Goal: Task Accomplishment & Management: Complete application form

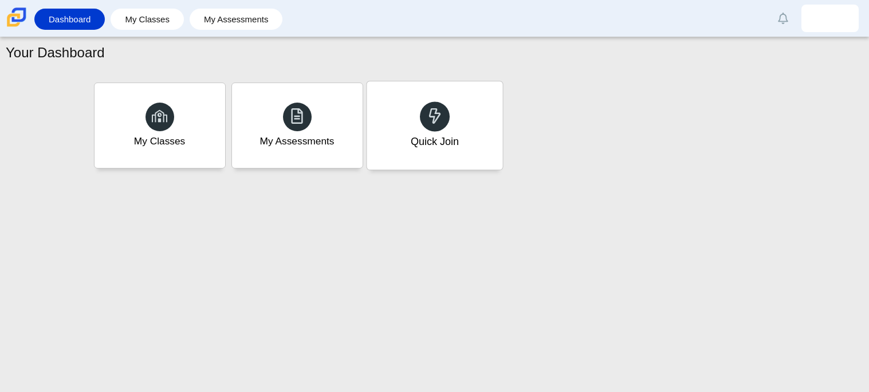
click at [431, 126] on div at bounding box center [435, 116] width 30 height 30
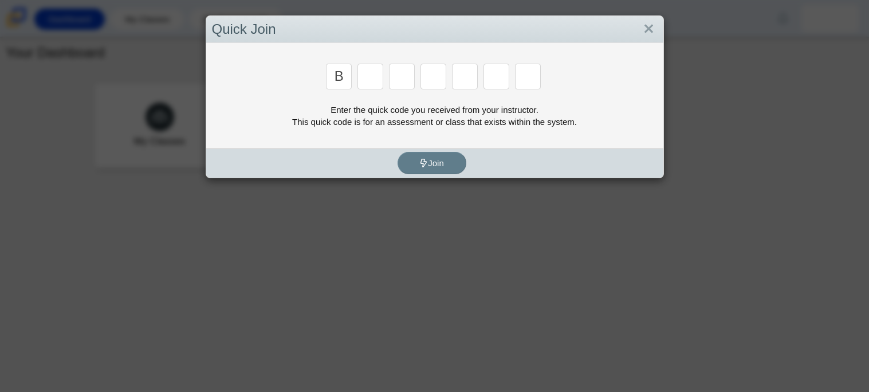
type input "b"
type input "m"
type input "3"
type input "5"
type input "3"
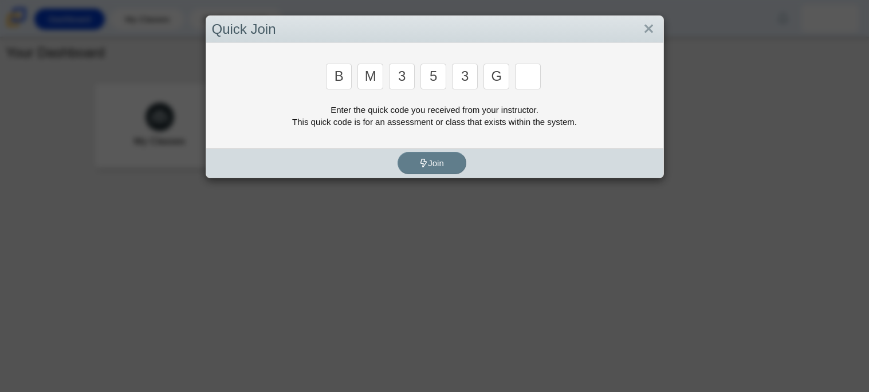
type input "g"
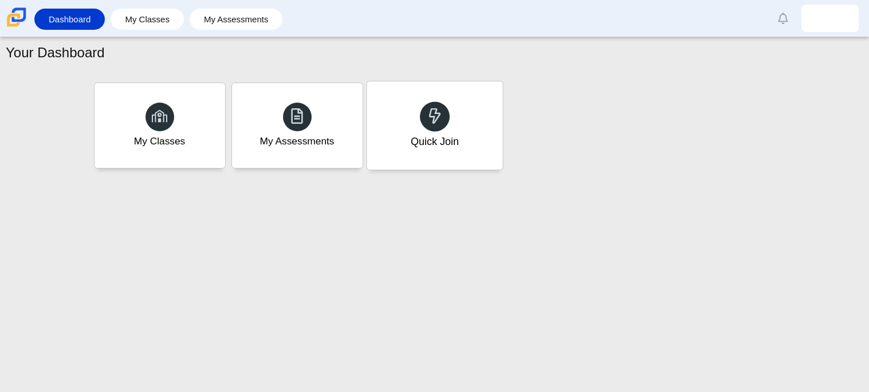
type input "b"
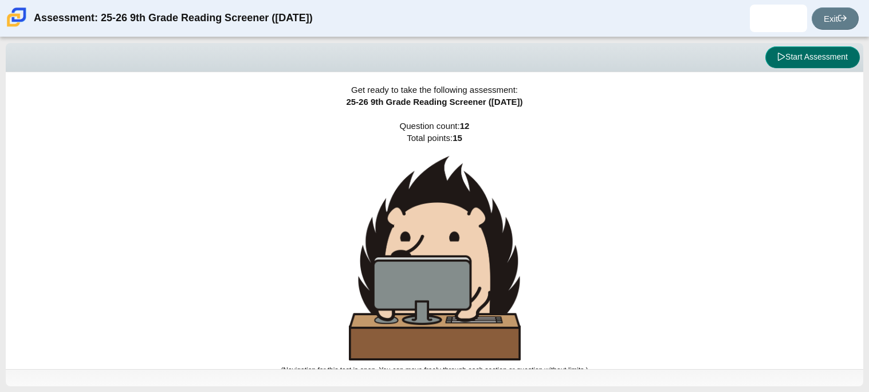
click at [821, 60] on button "Start Assessment" at bounding box center [813, 57] width 95 height 22
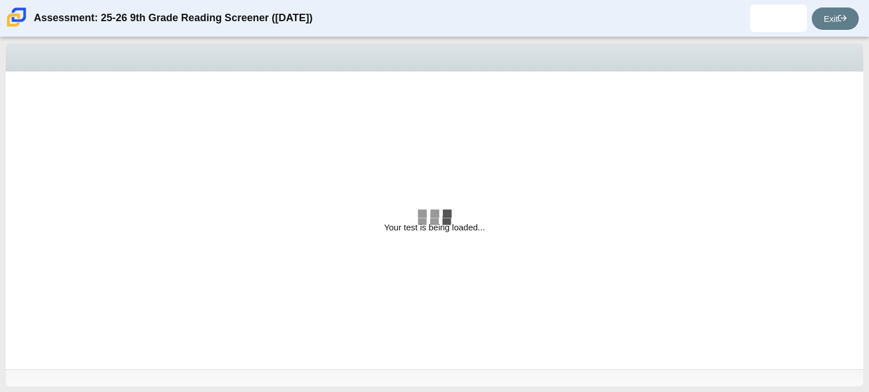
select select "ccc5b315-3c7c-471c-bf90-f22c8299c798"
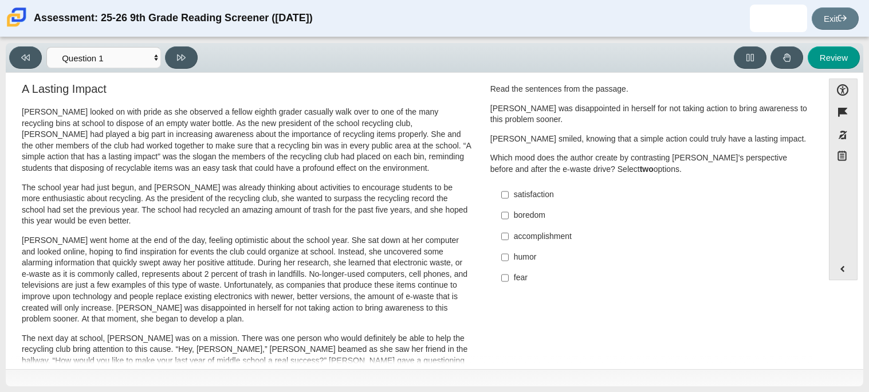
scroll to position [10, 0]
click at [501, 194] on input "satisfaction satisfaction" at bounding box center [504, 193] width 7 height 21
checkbox input "true"
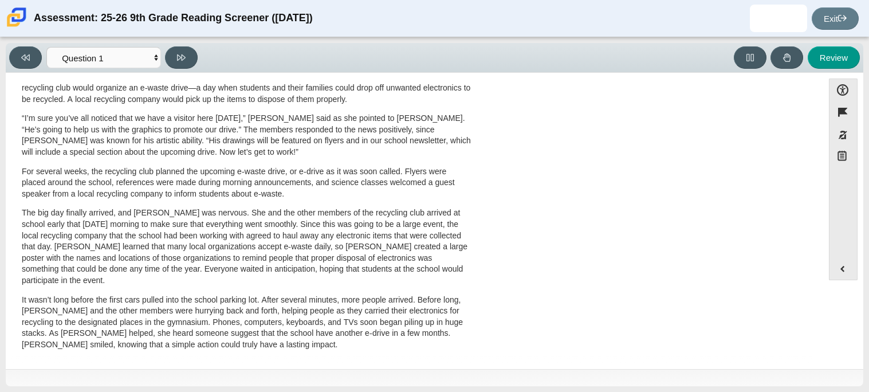
scroll to position [0, 0]
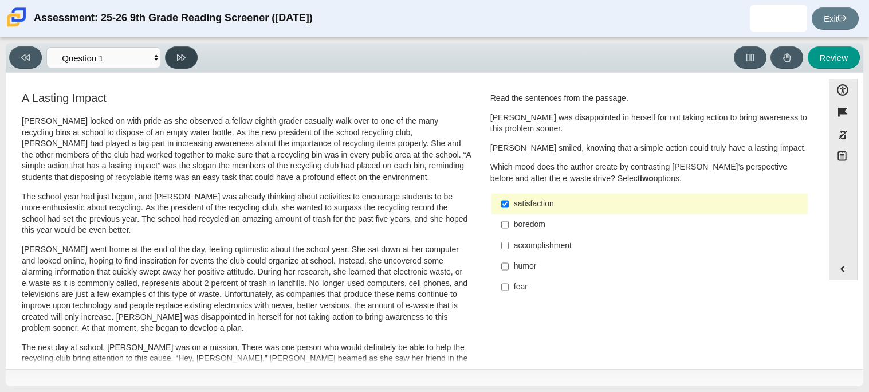
click at [178, 60] on icon at bounding box center [181, 57] width 9 height 9
select select "0ff64528-ffd7-428d-b192-babfaadd44e8"
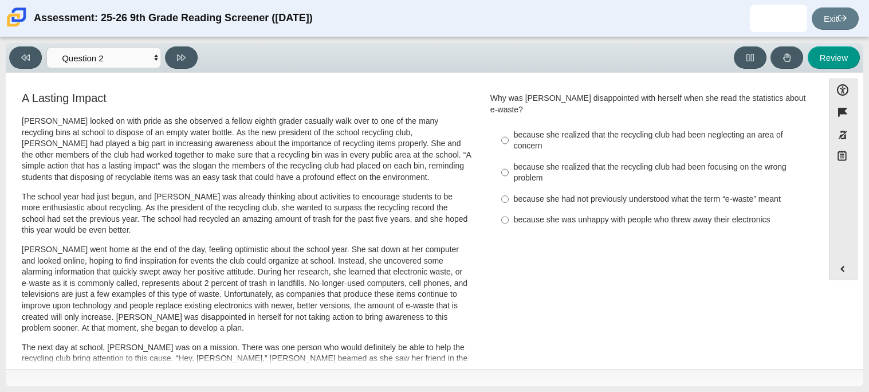
click at [514, 130] on div "because she realized that the recycling club had been neglecting an area of con…" at bounding box center [658, 141] width 289 height 22
click at [509, 125] on input "because she realized that the recycling club had been neglecting an area of con…" at bounding box center [504, 140] width 7 height 32
radio input "true"
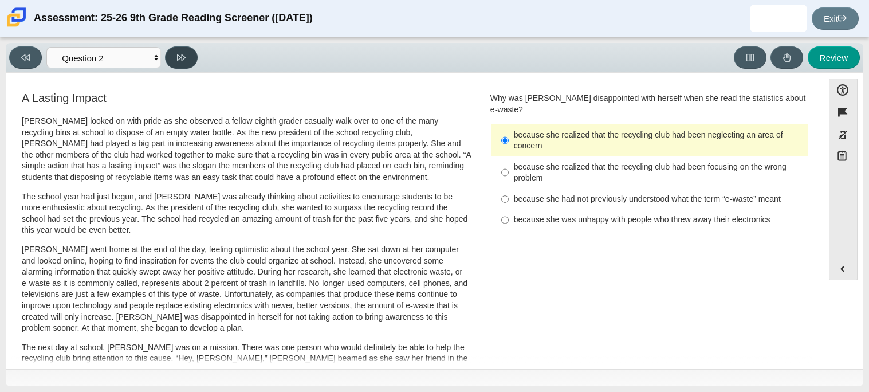
click at [174, 54] on button at bounding box center [181, 57] width 33 height 22
select select "7ce3d843-6974-4858-901c-1ff39630e843"
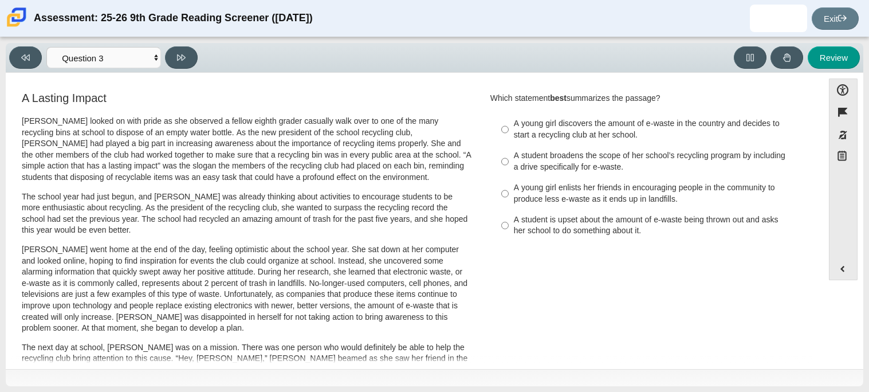
click at [605, 182] on div "A young girl enlists her friends in encouraging people in the community to prod…" at bounding box center [658, 193] width 289 height 22
click at [509, 182] on input "A young girl enlists her friends in encouraging people in the community to prod…" at bounding box center [504, 194] width 7 height 32
radio input "true"
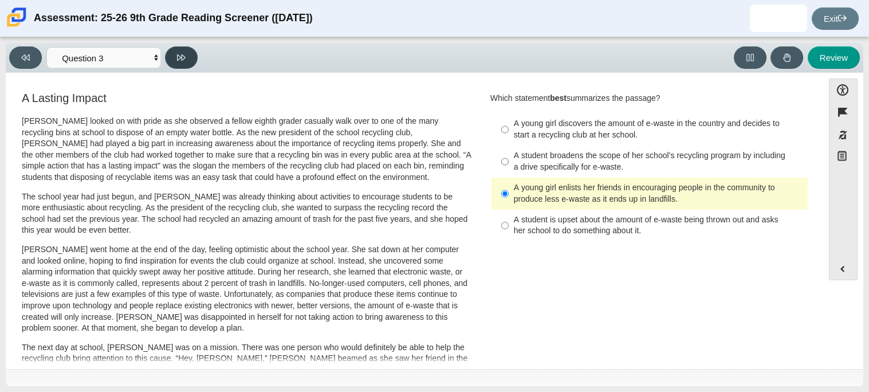
click at [182, 65] on button at bounding box center [181, 57] width 33 height 22
select select "ca9ea0f1-49c5-4bd1-83b0-472c18652b42"
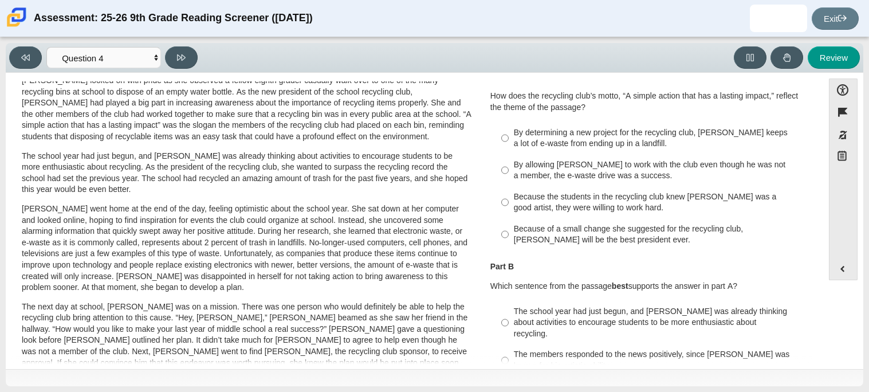
scroll to position [42, 0]
click at [553, 235] on div "Because of a small change she suggested for the recycling club, Scarlett will b…" at bounding box center [658, 233] width 289 height 22
click at [509, 235] on input "Because of a small change she suggested for the recycling club, Scarlett will b…" at bounding box center [504, 233] width 7 height 32
radio input "true"
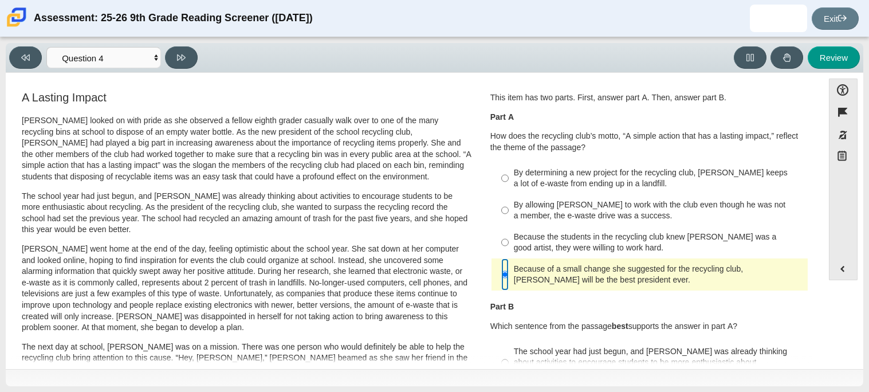
scroll to position [0, 0]
click at [572, 191] on label "By determining a new project for the recycling club, Scarlett keeps a lot of e-…" at bounding box center [650, 179] width 315 height 32
click at [509, 191] on input "By determining a new project for the recycling club, Scarlett keeps a lot of e-…" at bounding box center [504, 179] width 7 height 32
radio input "true"
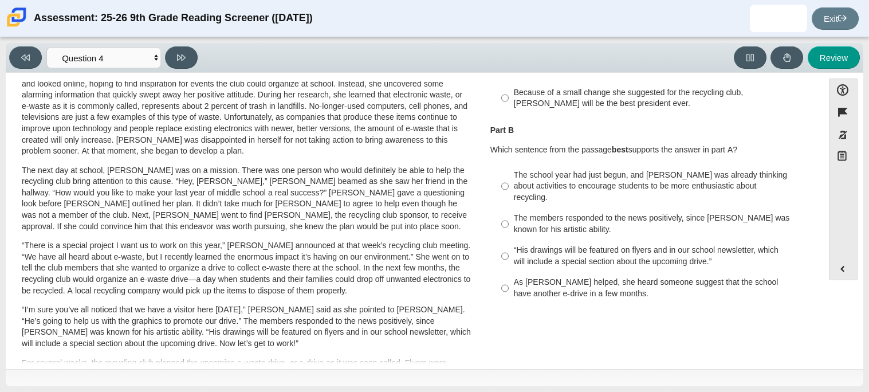
scroll to position [181, 0]
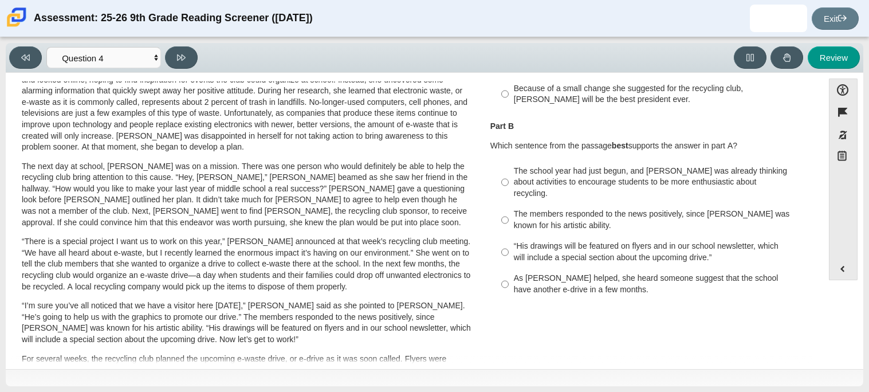
click at [514, 273] on div "As Scarlett helped, she heard someone suggest that the school have another e-dr…" at bounding box center [658, 284] width 289 height 22
click at [509, 273] on input "As Scarlett helped, she heard someone suggest that the school have another e-dr…" at bounding box center [504, 284] width 7 height 32
radio input "true"
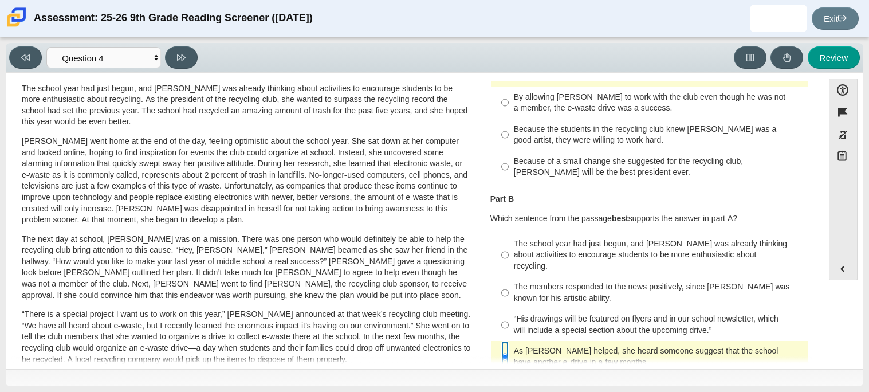
scroll to position [109, 0]
click at [185, 57] on icon at bounding box center [181, 57] width 9 height 6
select select "e41f1a79-e29f-4095-8030-a53364015bed"
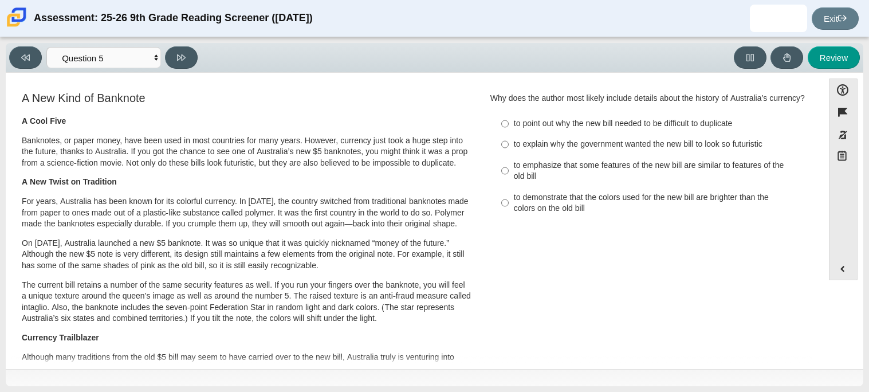
scroll to position [2, 0]
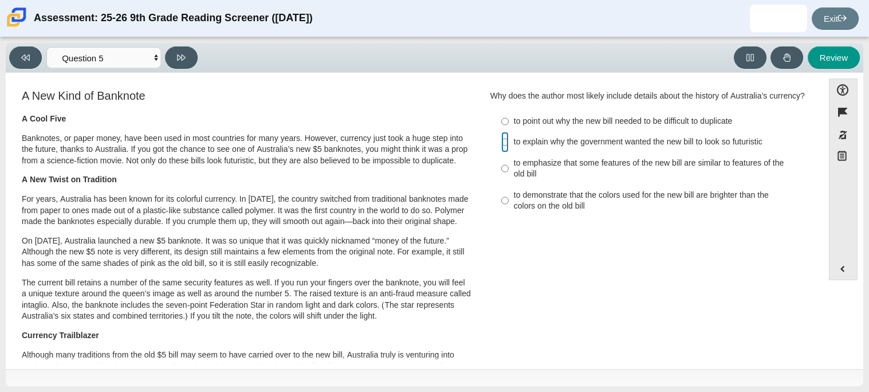
click at [501, 144] on input "to explain why the government wanted the new bill to look so futuristic to expl…" at bounding box center [504, 142] width 7 height 21
radio input "true"
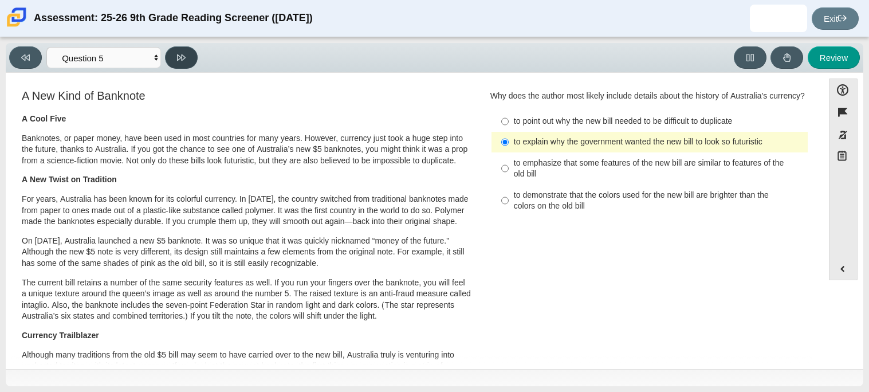
click at [187, 62] on button at bounding box center [181, 57] width 33 height 22
select select "69146e31-7b3d-4a3e-9ce6-f30c24342ae0"
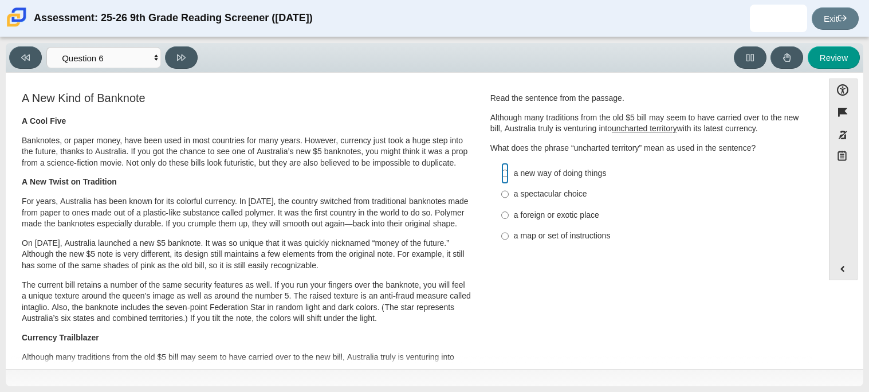
click at [501, 173] on input "a new way of doing things a new way of doing things" at bounding box center [504, 173] width 7 height 21
radio input "true"
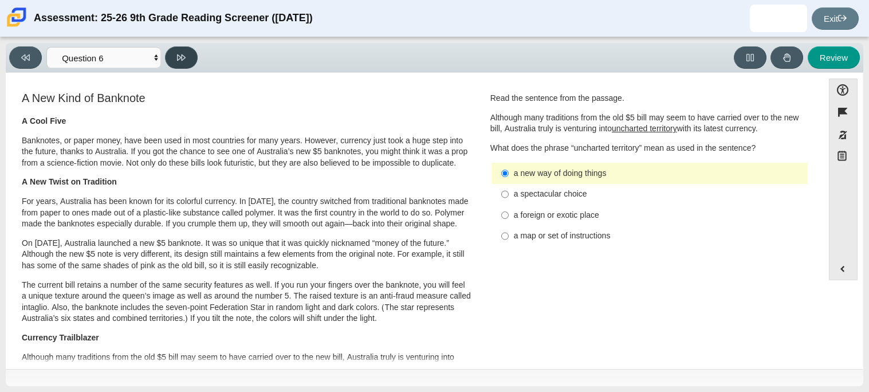
click at [182, 60] on icon at bounding box center [181, 57] width 9 height 9
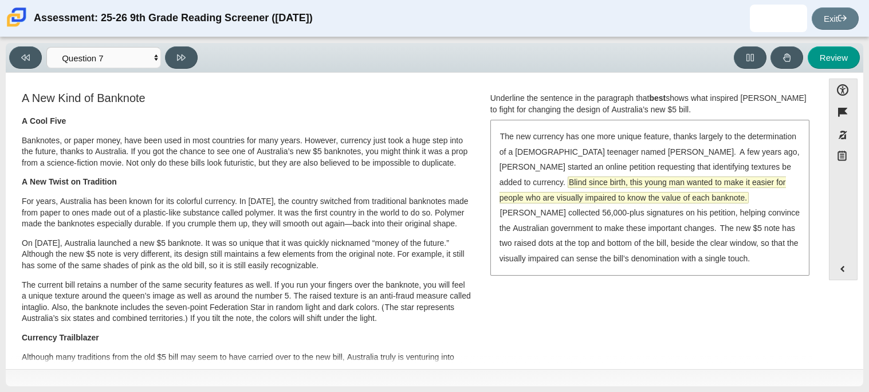
click at [646, 183] on span "Blind since birth, this young man wanted to make it easier for people who are v…" at bounding box center [643, 190] width 287 height 26
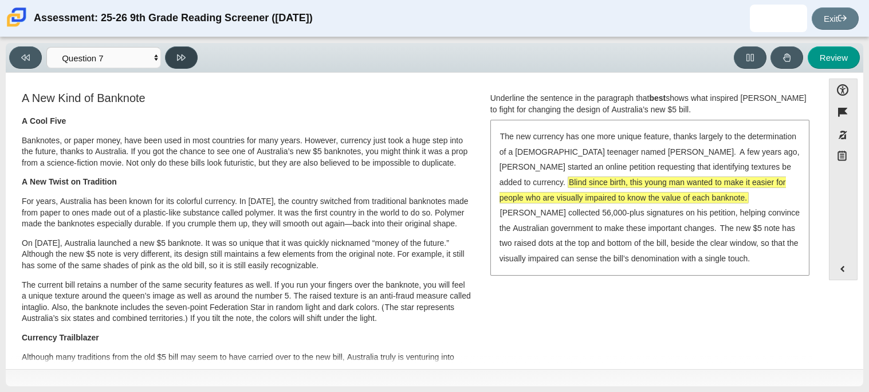
click at [189, 53] on button at bounding box center [181, 57] width 33 height 22
select select "ea8338c2-a6a3-418e-a305-2b963b54a290"
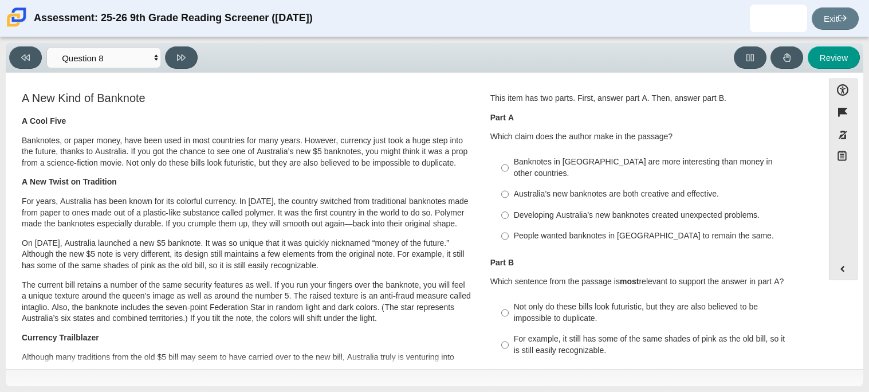
click at [515, 189] on div "Australia’s new banknotes are both creative and effective." at bounding box center [658, 194] width 289 height 11
click at [509, 187] on input "Australia’s new banknotes are both creative and effective. Australia’s new bank…" at bounding box center [504, 194] width 7 height 21
radio input "true"
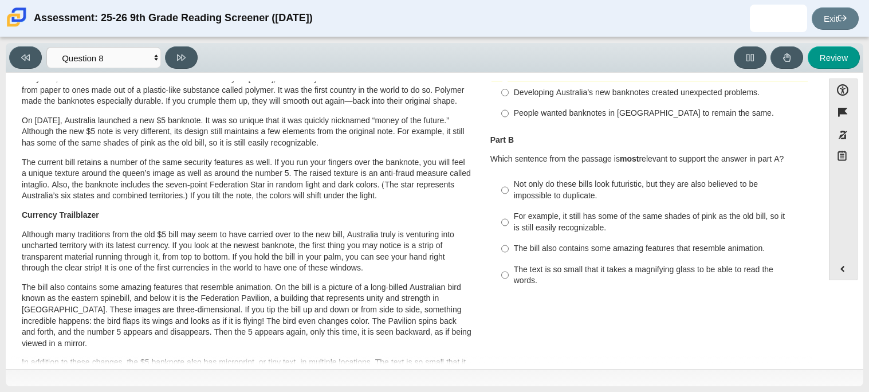
scroll to position [128, 0]
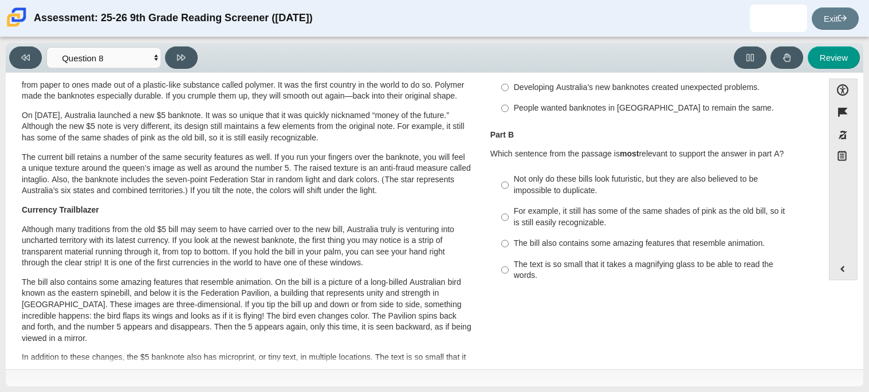
click at [574, 174] on div "Not only do these bills look futuristic, but they are also believed to be impos…" at bounding box center [658, 185] width 289 height 22
click at [509, 172] on input "Not only do these bills look futuristic, but they are also believed to be impos…" at bounding box center [504, 185] width 7 height 32
radio input "true"
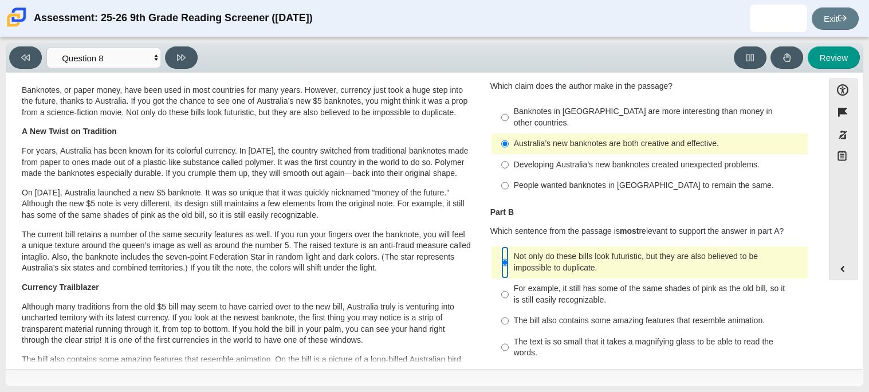
scroll to position [52, 0]
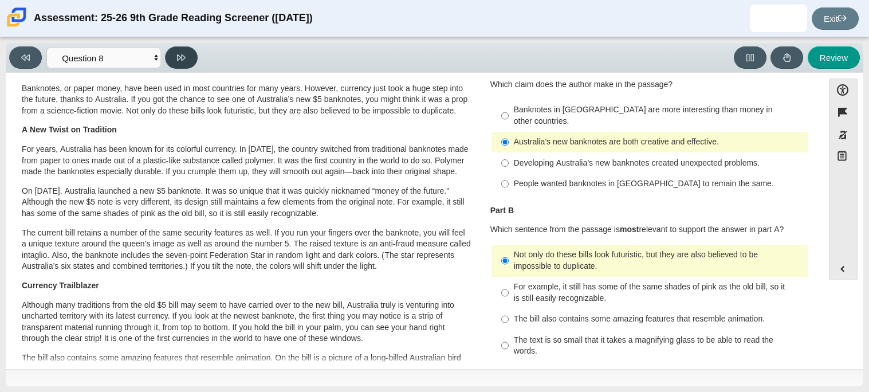
click at [176, 61] on button at bounding box center [181, 57] width 33 height 22
select select "89f058d6-b15c-4ef5-a4b3-fdaffb8868b6"
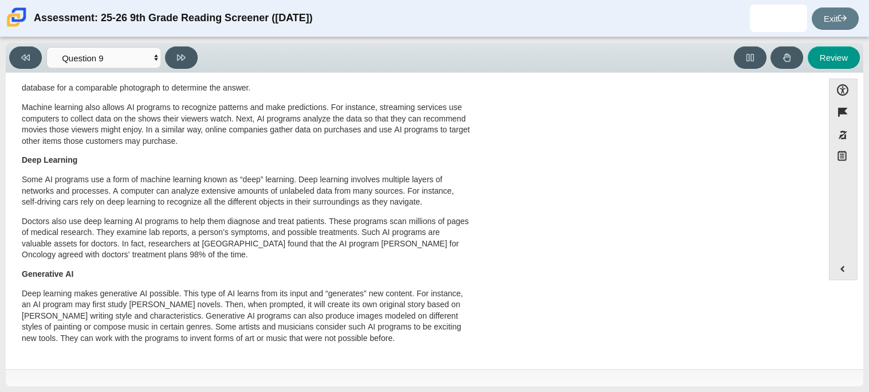
scroll to position [0, 0]
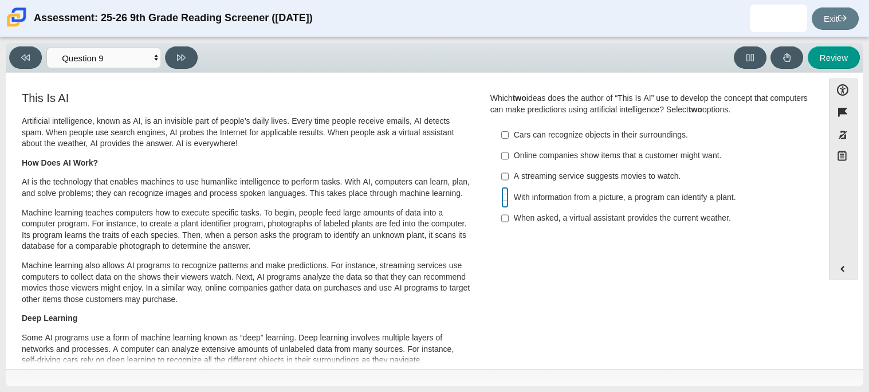
click at [501, 196] on input "With information from a picture, a program can identify a plant. With informati…" at bounding box center [504, 197] width 7 height 21
checkbox input "true"
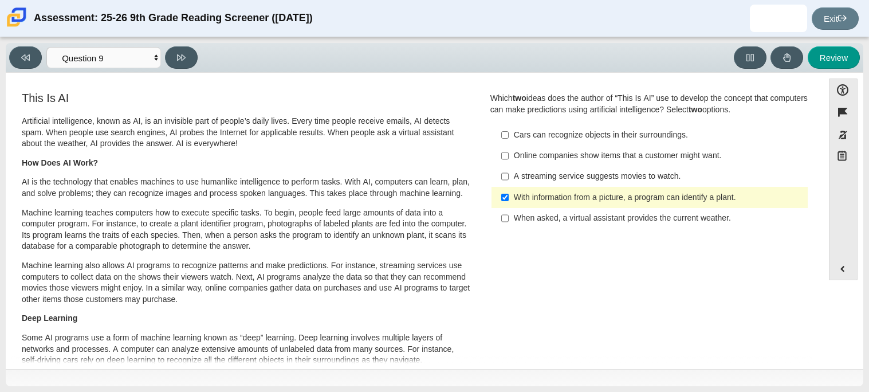
click at [508, 218] on label "When asked, a virtual assistant provides the current weather. When asked, a vir…" at bounding box center [650, 218] width 315 height 21
click at [508, 218] on input "When asked, a virtual assistant provides the current weather. When asked, a vir…" at bounding box center [504, 218] width 7 height 21
checkbox input "true"
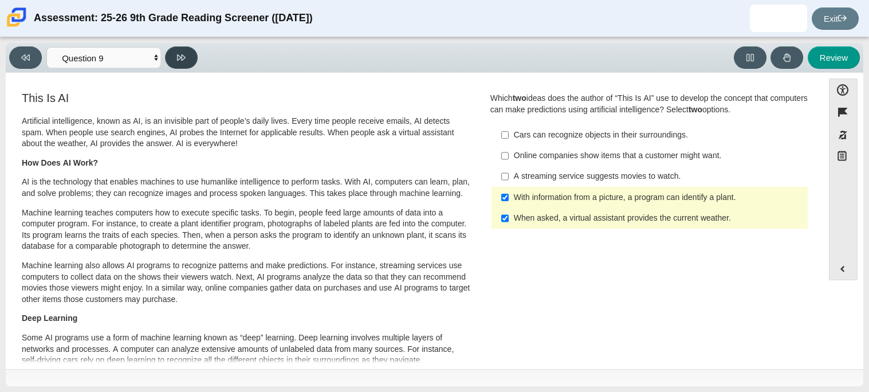
click at [183, 62] on button at bounding box center [181, 57] width 33 height 22
select select "cdf3c14e-a918-44d1-9b63-3db0fa81641e"
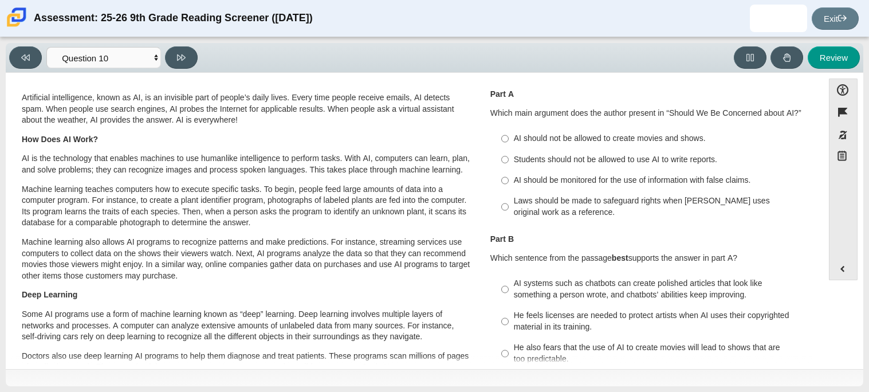
scroll to position [7, 0]
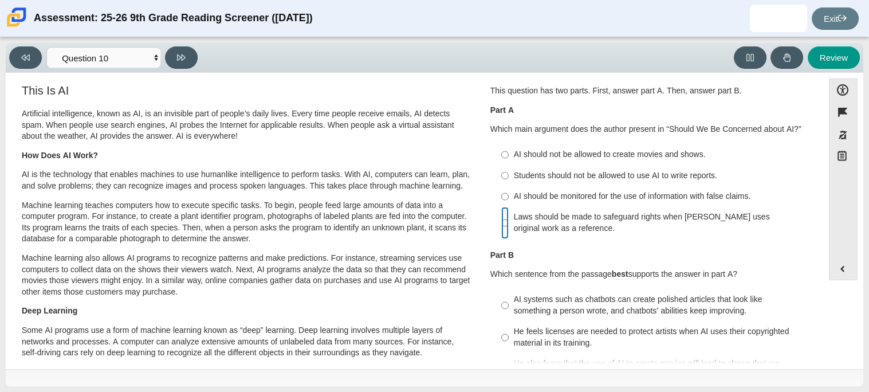
click at [501, 225] on input "Laws should be made to safeguard rights when AI uses original work as a referen…" at bounding box center [504, 223] width 7 height 32
radio input "true"
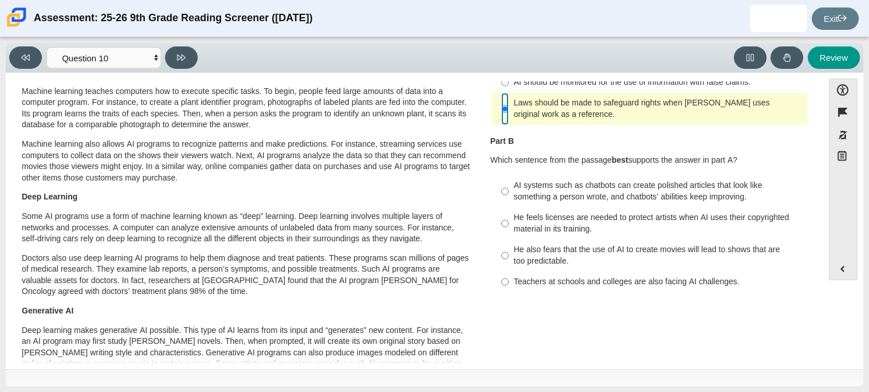
scroll to position [126, 0]
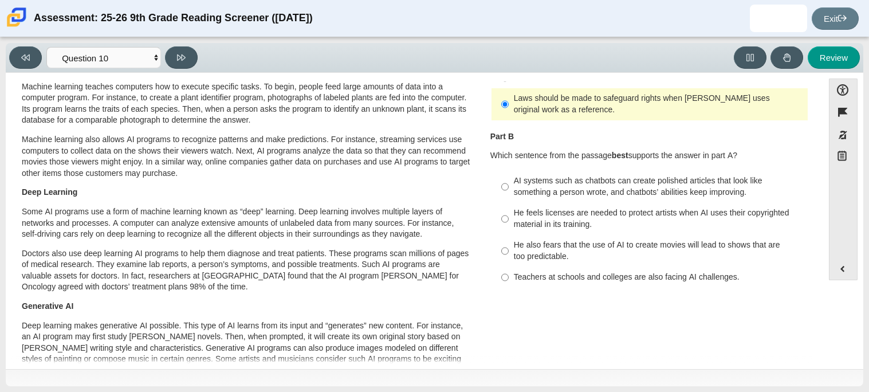
click at [524, 226] on div "He feels licenses are needed to protect artists when AI uses their copyrighted …" at bounding box center [658, 218] width 289 height 22
click at [509, 226] on input "He feels licenses are needed to protect artists when AI uses their copyrighted …" at bounding box center [504, 219] width 7 height 32
radio input "true"
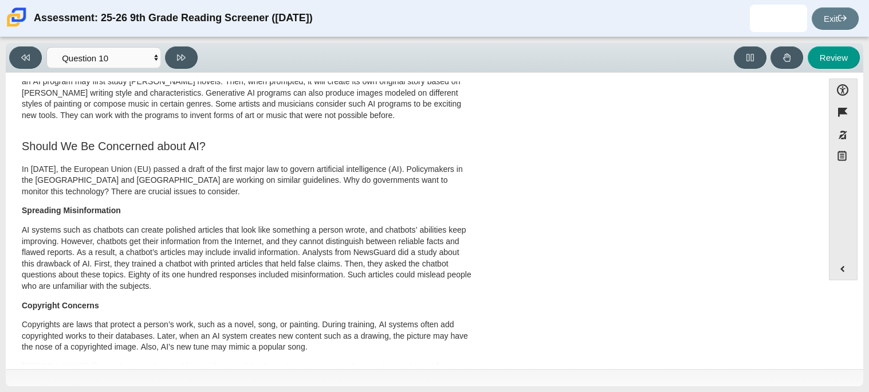
scroll to position [0, 0]
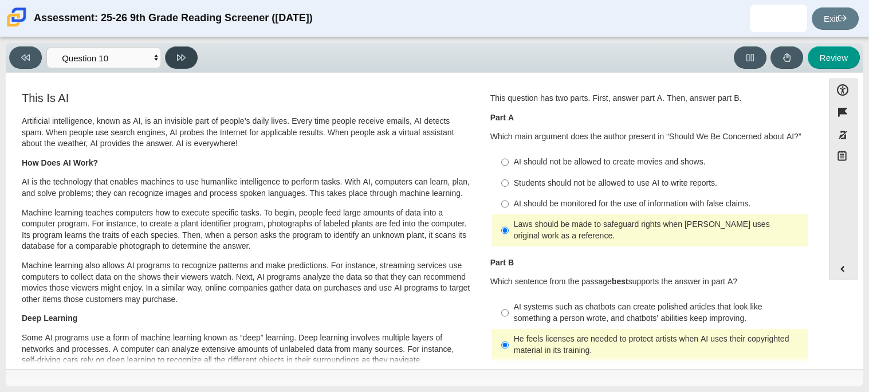
click at [181, 54] on icon at bounding box center [181, 57] width 9 height 9
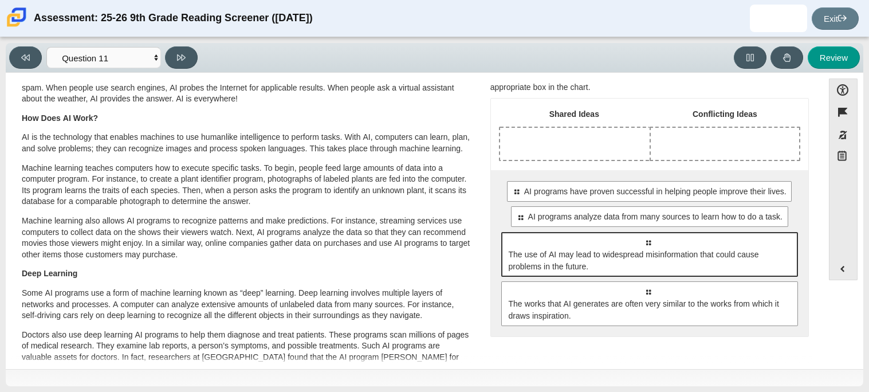
scroll to position [50, 0]
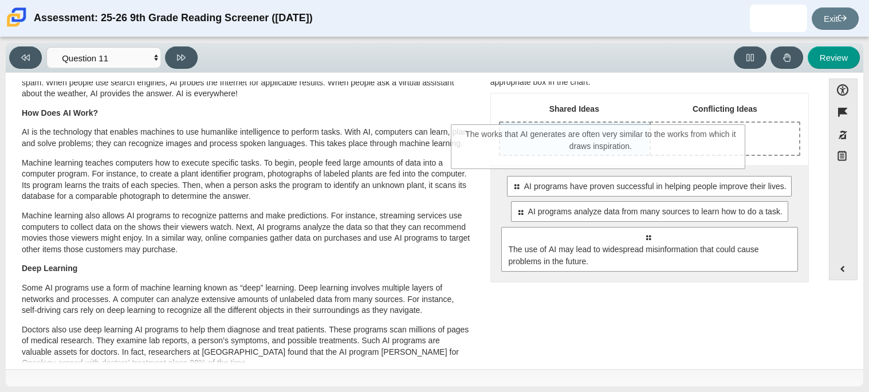
drag, startPoint x: 622, startPoint y: 298, endPoint x: 575, endPoint y: 146, distance: 159.0
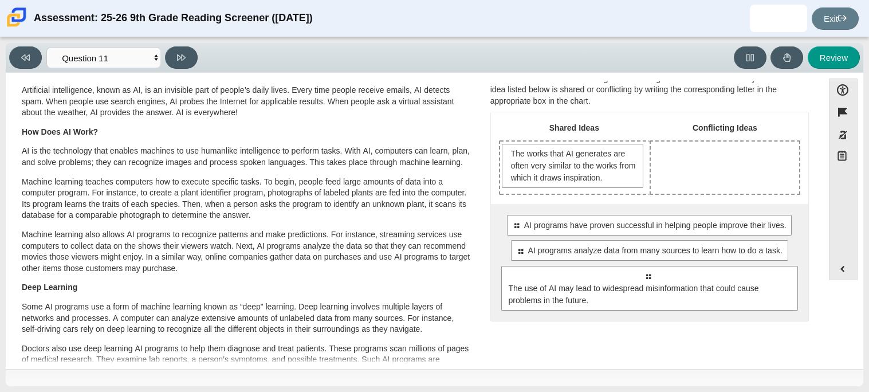
scroll to position [37, 0]
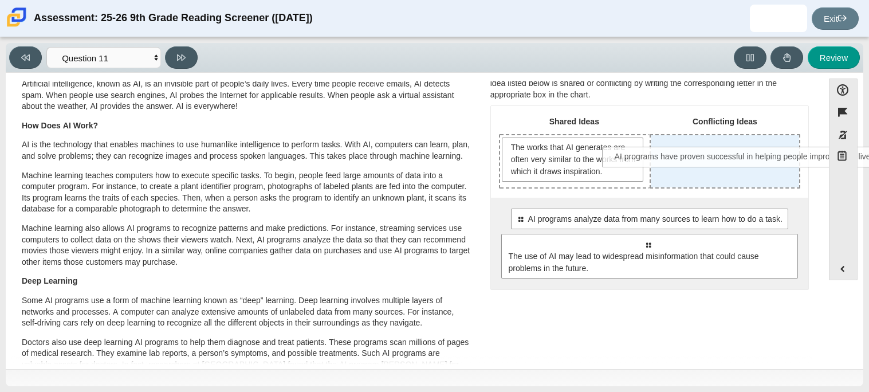
drag, startPoint x: 601, startPoint y: 218, endPoint x: 701, endPoint y: 157, distance: 116.8
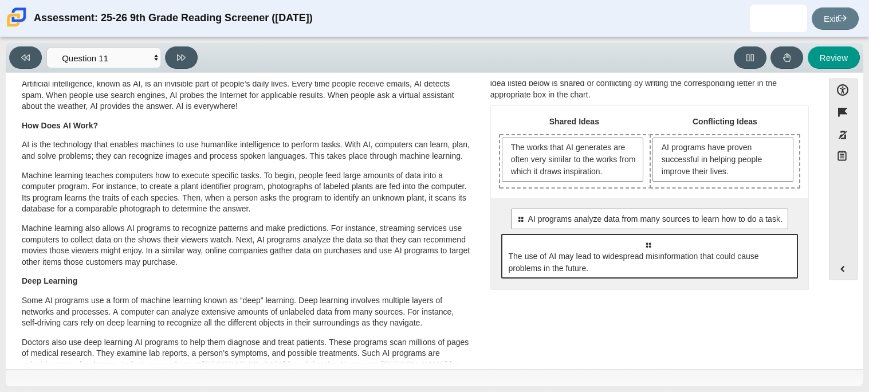
scroll to position [18, 0]
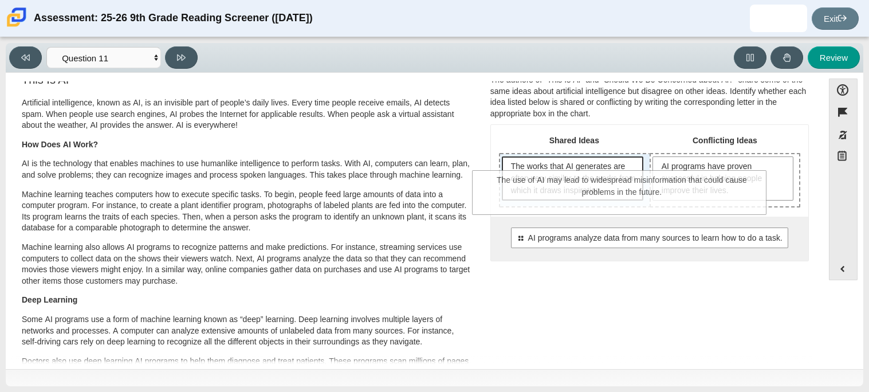
drag, startPoint x: 644, startPoint y: 284, endPoint x: 618, endPoint y: 199, distance: 88.5
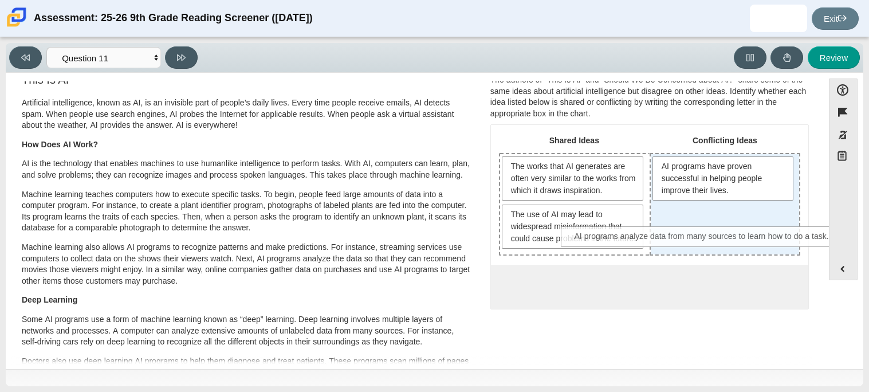
drag, startPoint x: 611, startPoint y: 301, endPoint x: 668, endPoint y: 242, distance: 81.9
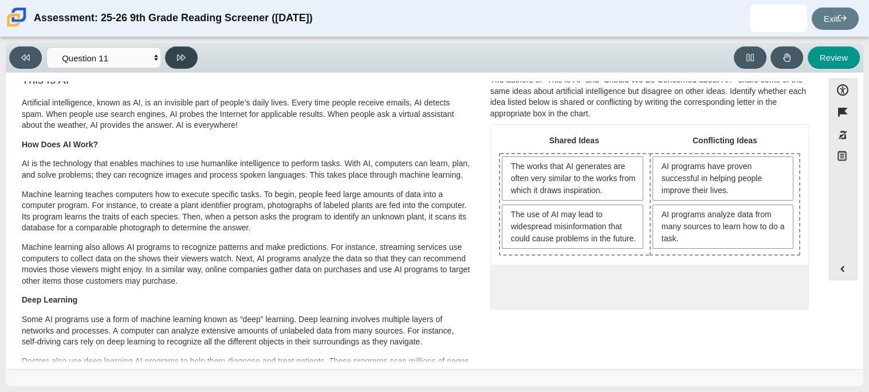
click at [176, 62] on button at bounding box center [181, 57] width 33 height 22
select select "c3effed4-44ce-4a19-bd96-1787f34e9b4c"
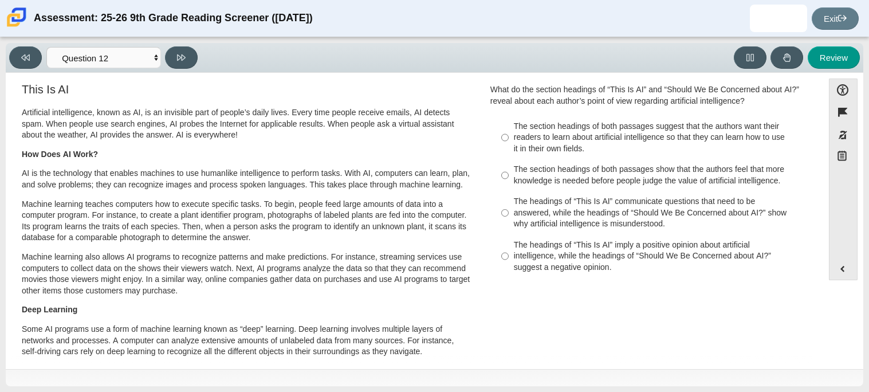
scroll to position [14, 0]
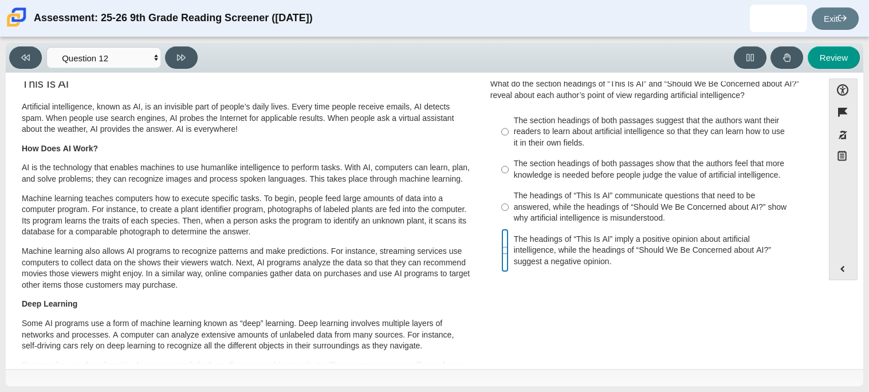
click at [501, 253] on input "The headings of “This Is AI” imply a positive opinion about artificial intellig…" at bounding box center [504, 251] width 7 height 44
radio input "true"
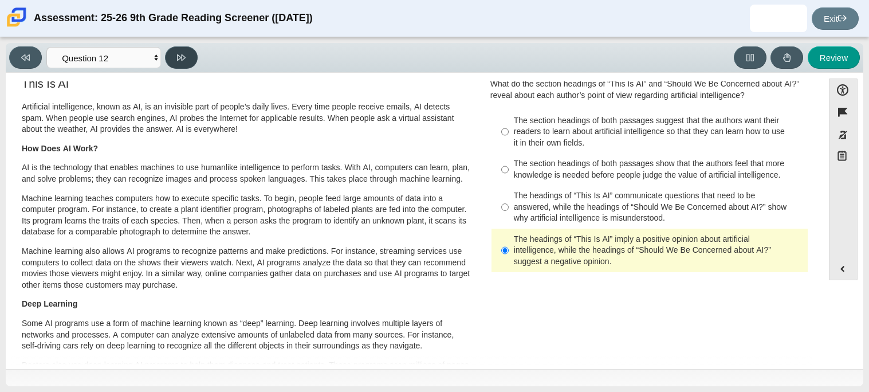
click at [170, 54] on button at bounding box center [181, 57] width 33 height 22
select select "review"
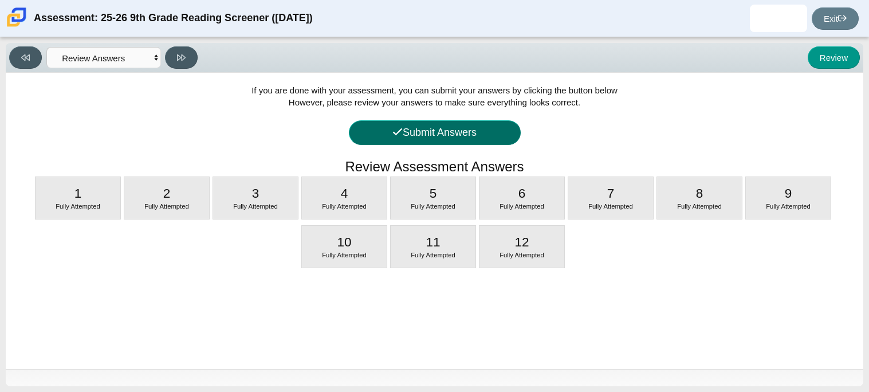
click at [374, 131] on button "Submit Answers" at bounding box center [435, 132] width 172 height 25
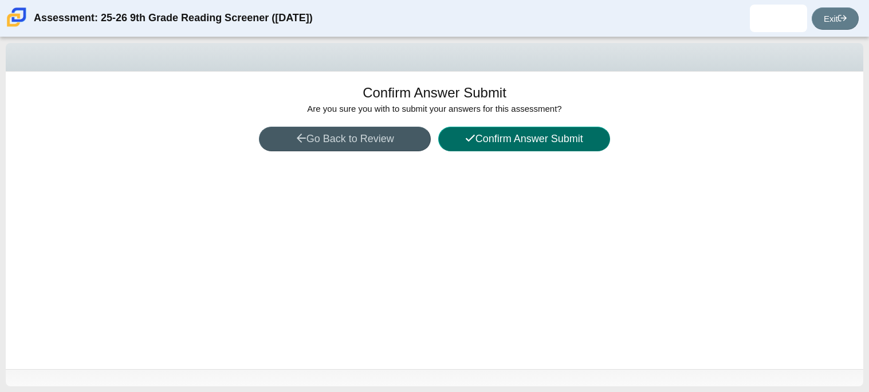
click at [501, 140] on button "Confirm Answer Submit" at bounding box center [524, 139] width 172 height 25
